Goal: Find contact information: Find contact information

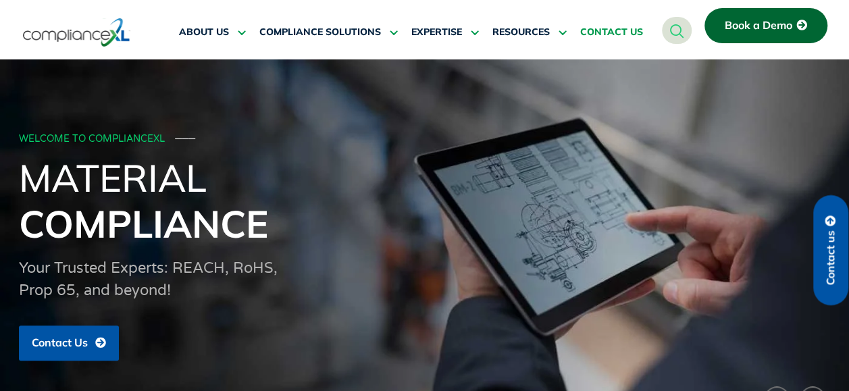
click at [621, 37] on span "CONTACT US" at bounding box center [611, 32] width 63 height 12
